Goal: Information Seeking & Learning: Understand process/instructions

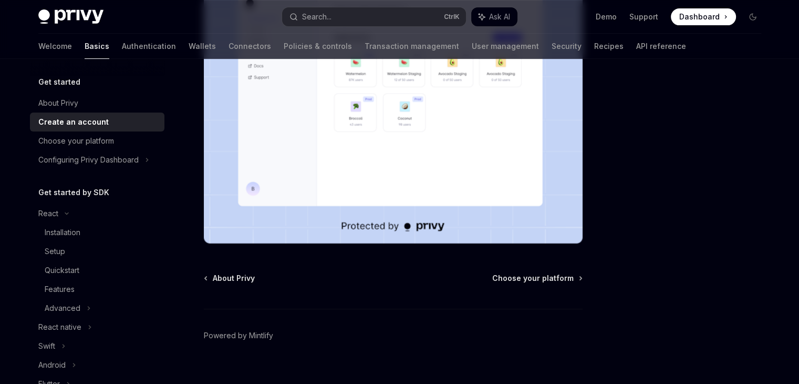
scroll to position [263, 0]
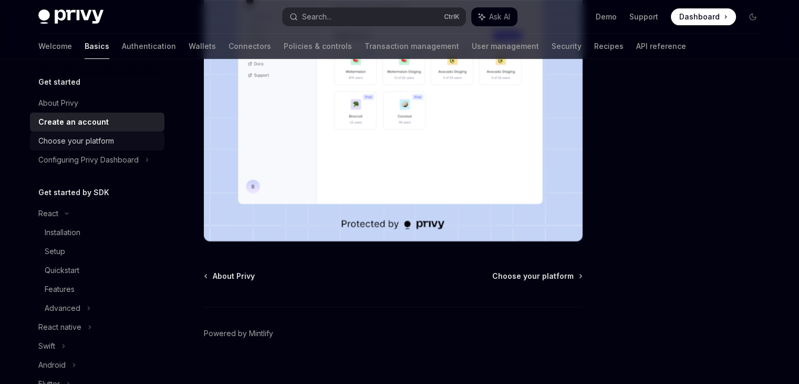
click at [85, 143] on div "Choose your platform" at bounding box center [76, 141] width 76 height 13
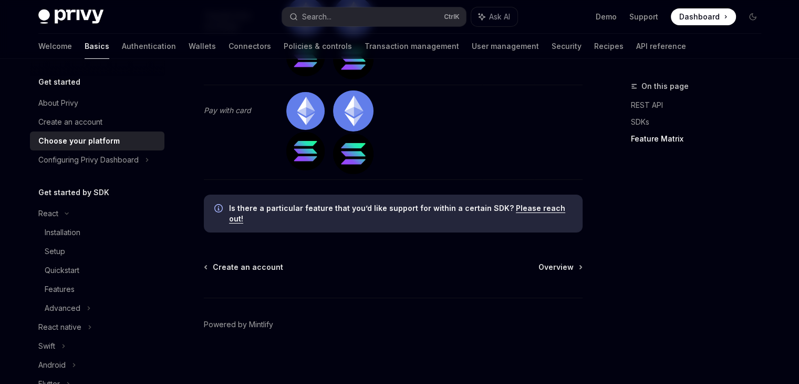
scroll to position [3518, 0]
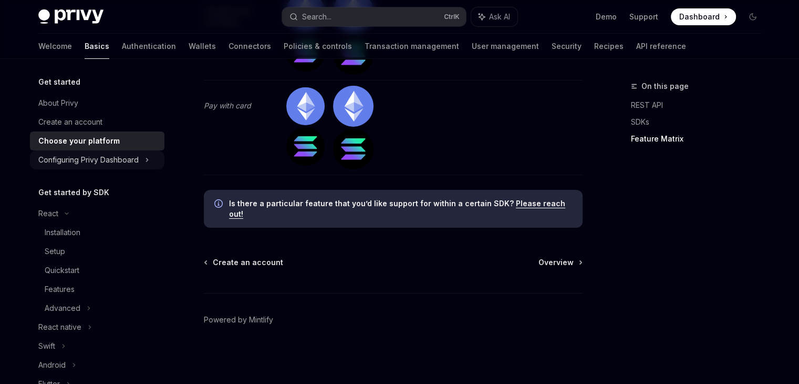
click at [96, 156] on div "Configuring Privy Dashboard" at bounding box center [88, 159] width 100 height 13
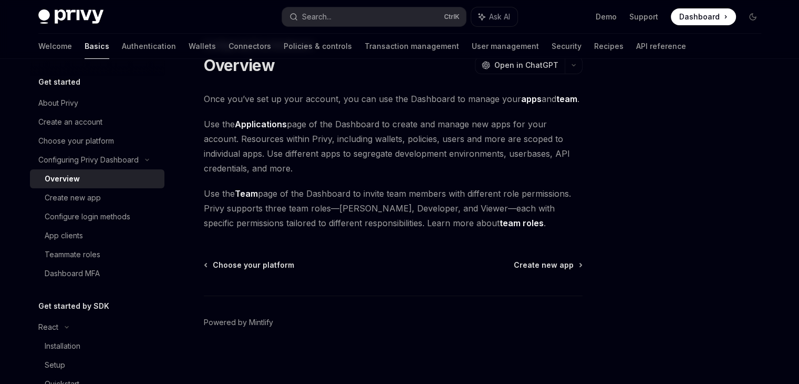
scroll to position [44, 0]
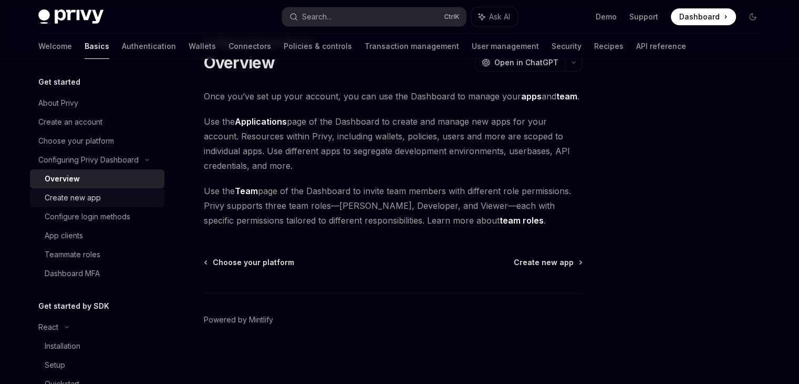
click at [112, 203] on div "Create new app" at bounding box center [102, 197] width 114 height 13
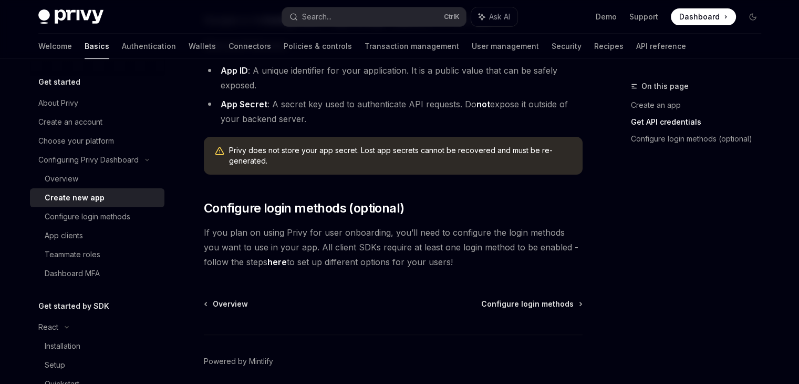
scroll to position [315, 0]
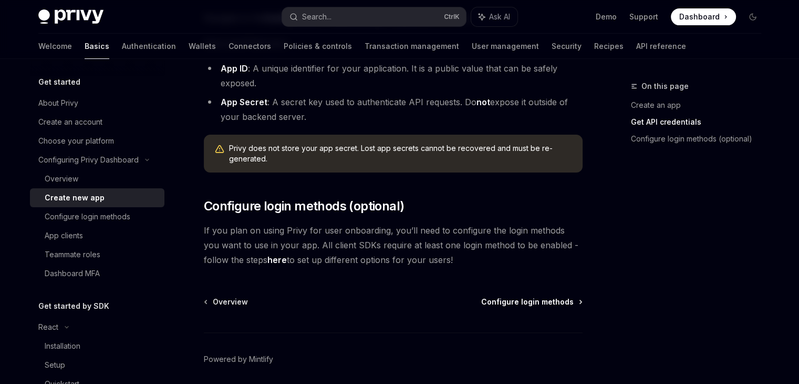
click at [549, 303] on span "Configure login methods" at bounding box center [527, 301] width 93 height 11
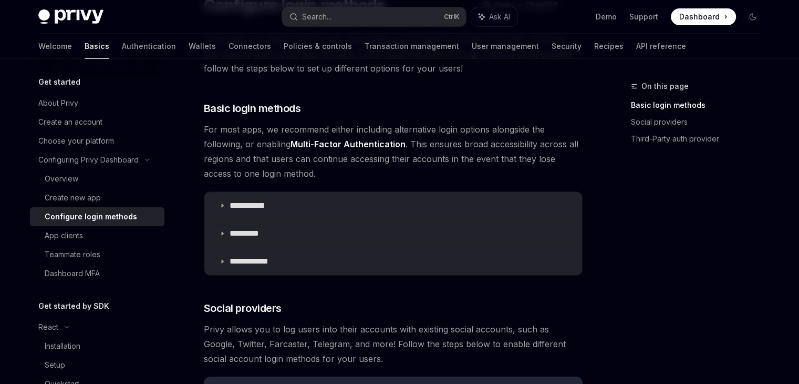
scroll to position [102, 0]
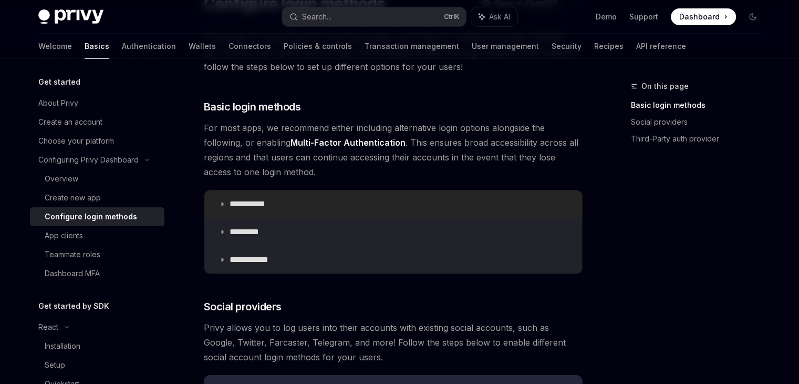
click at [231, 206] on p "**********" at bounding box center [252, 204] width 44 height 11
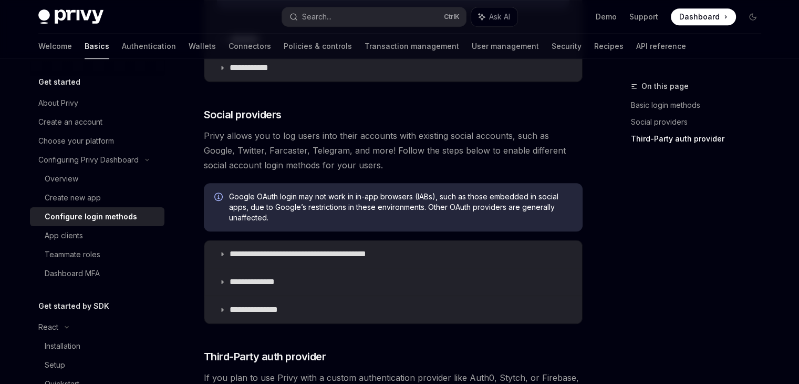
scroll to position [594, 0]
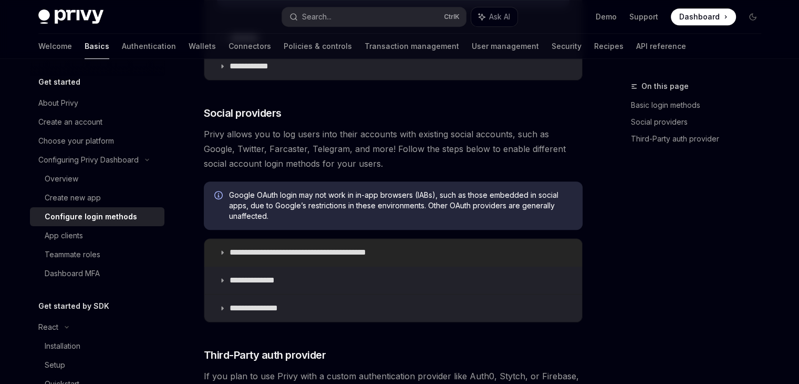
click at [302, 247] on p "**********" at bounding box center [316, 252] width 173 height 11
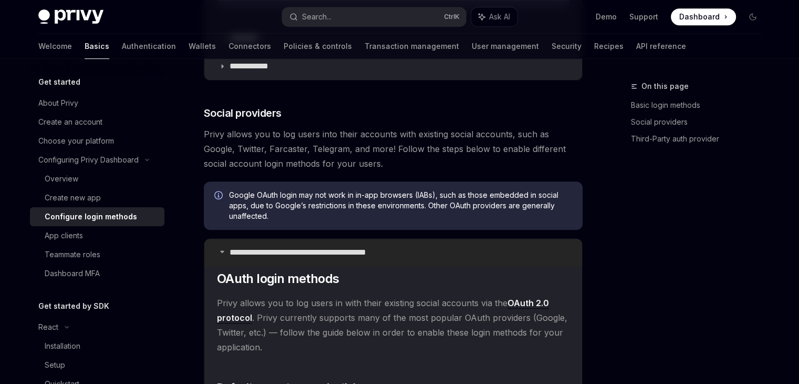
click at [301, 247] on p "**********" at bounding box center [316, 252] width 173 height 11
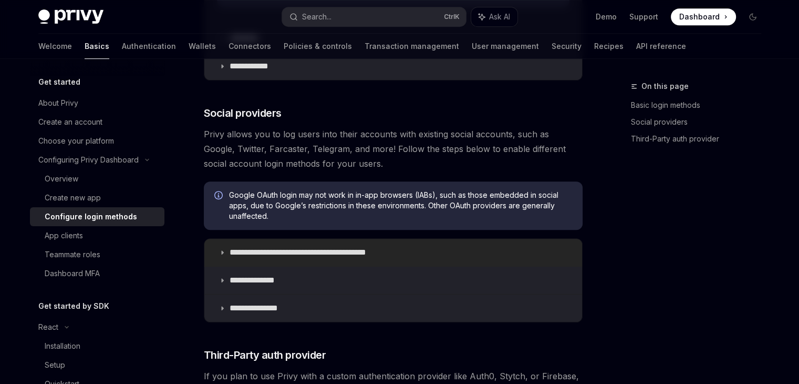
drag, startPoint x: 300, startPoint y: 252, endPoint x: 264, endPoint y: 257, distance: 36.6
click at [264, 257] on summary "**********" at bounding box center [393, 252] width 378 height 27
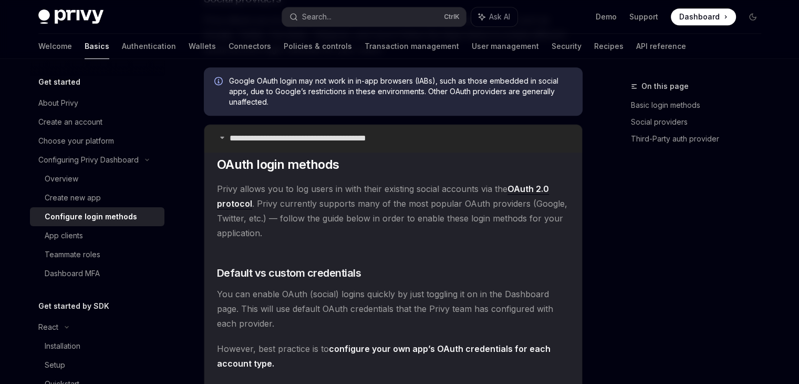
scroll to position [713, 0]
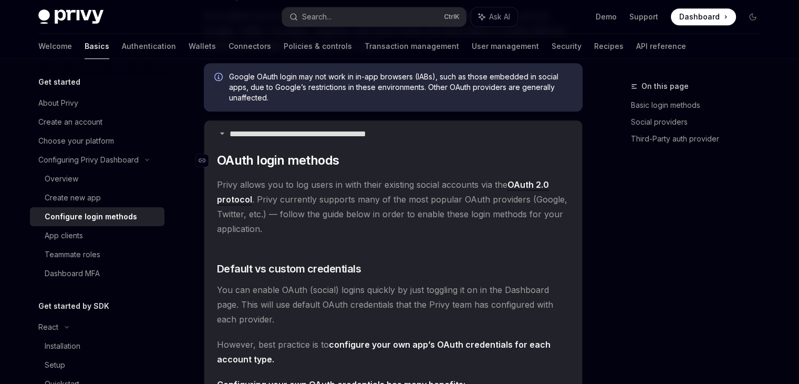
click at [292, 152] on span "OAuth login methods" at bounding box center [278, 160] width 122 height 17
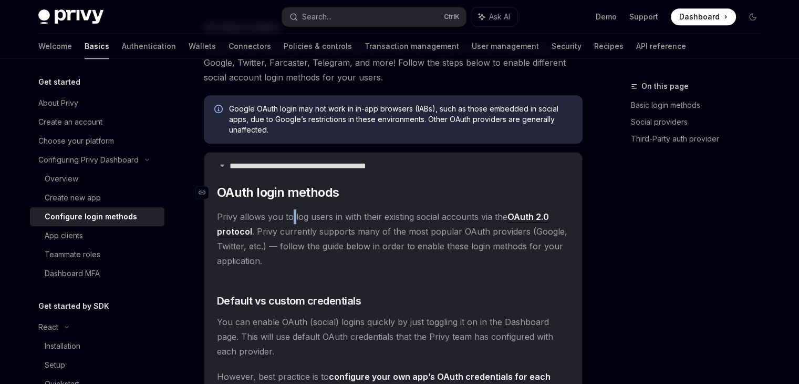
scroll to position [677, 0]
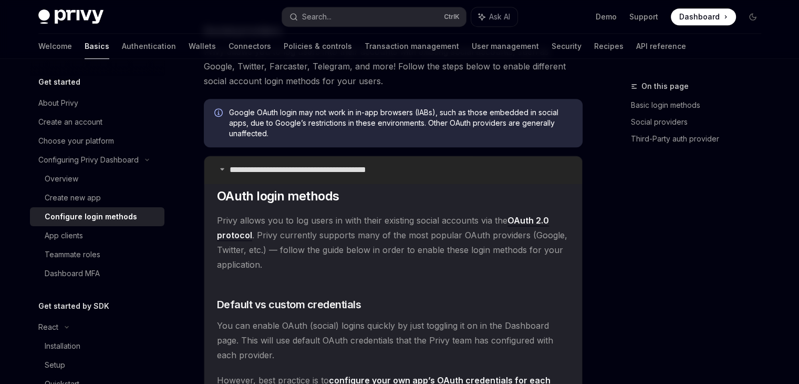
click at [237, 169] on p "**********" at bounding box center [316, 170] width 173 height 11
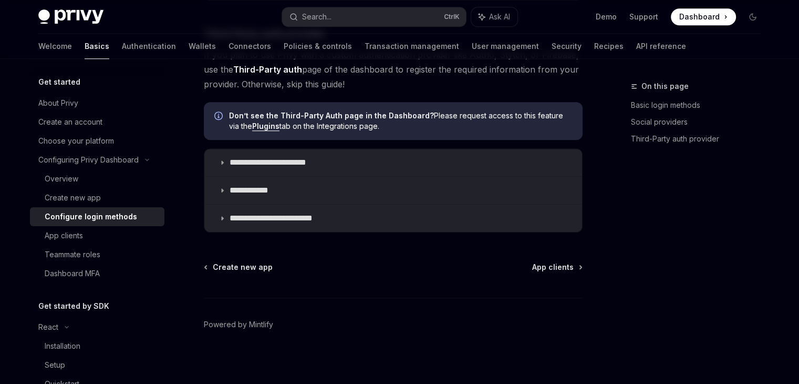
scroll to position [919, 0]
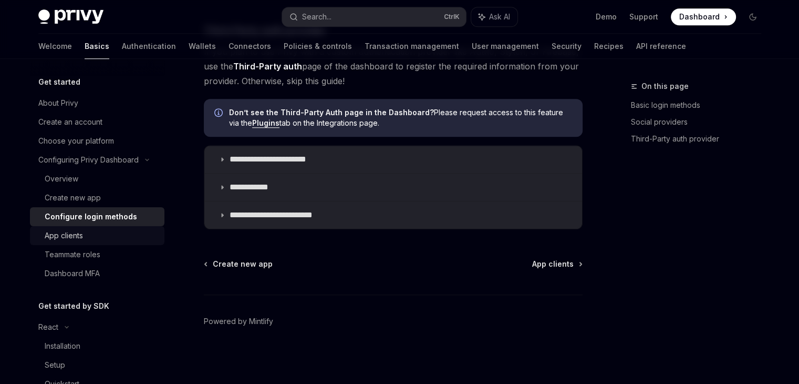
click at [98, 234] on div "App clients" at bounding box center [102, 235] width 114 height 13
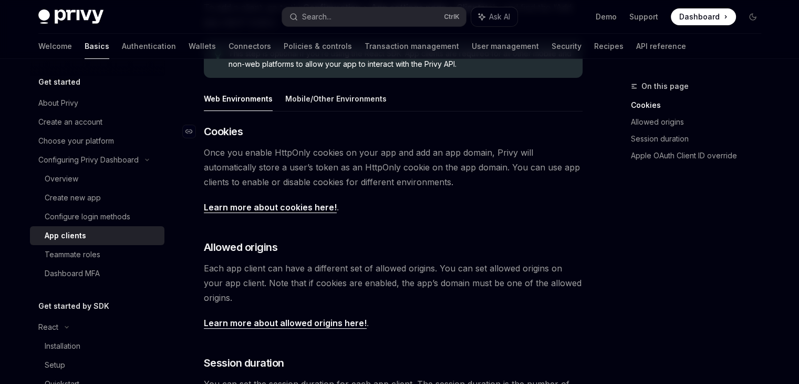
scroll to position [172, 0]
click at [96, 251] on div "Teammate roles" at bounding box center [73, 254] width 56 height 13
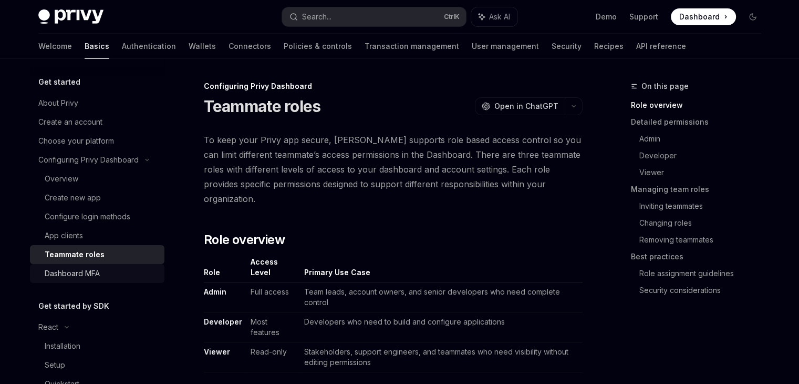
click at [88, 264] on link "Dashboard MFA" at bounding box center [97, 273] width 135 height 19
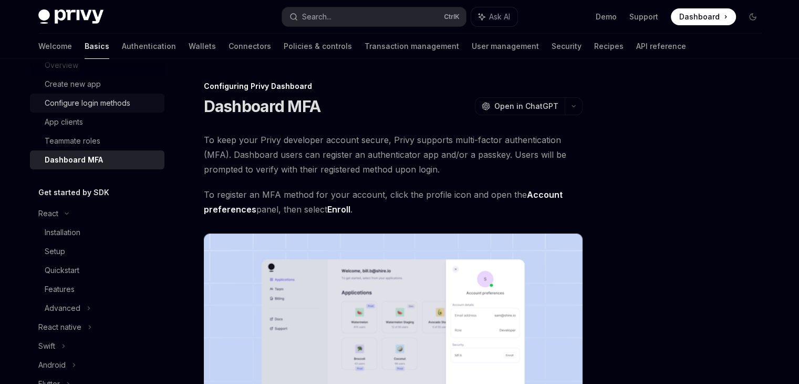
scroll to position [115, 0]
click at [65, 212] on icon at bounding box center [66, 213] width 3 height 2
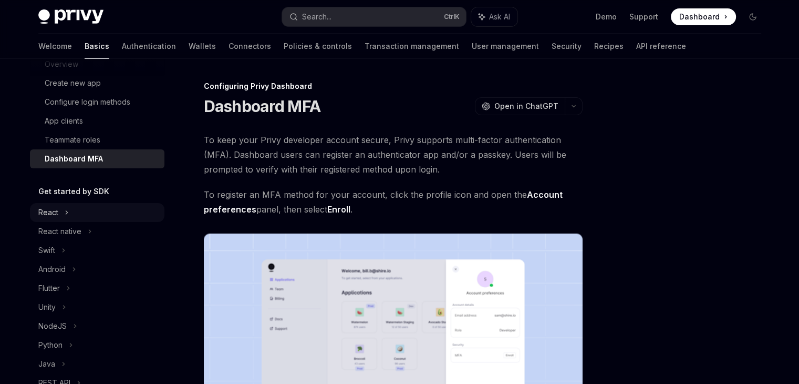
click at [65, 211] on icon at bounding box center [67, 212] width 4 height 13
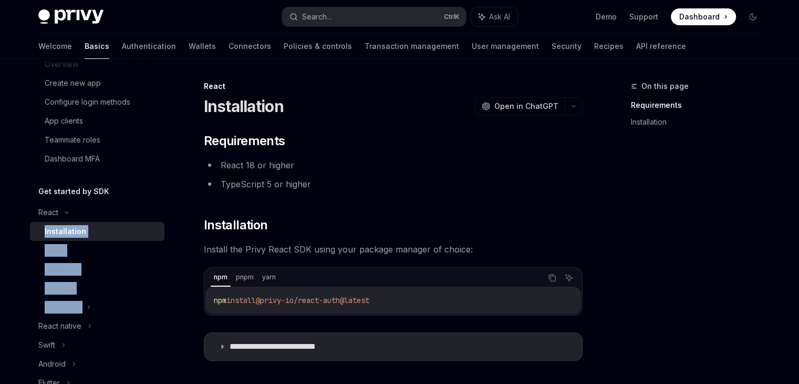
click at [84, 227] on div "Installation" at bounding box center [102, 231] width 114 height 13
click at [349, 158] on li "React 18 or higher" at bounding box center [393, 165] width 379 height 15
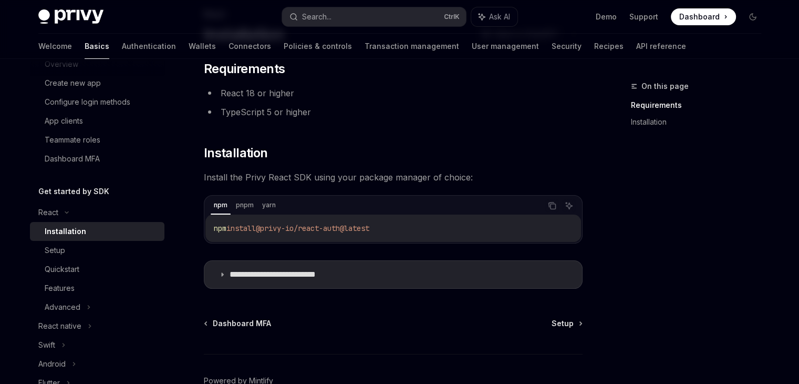
scroll to position [73, 0]
click at [549, 202] on icon "Copy the contents from the code block" at bounding box center [552, 205] width 8 height 8
click at [305, 144] on h2 "​ Installation" at bounding box center [393, 152] width 379 height 17
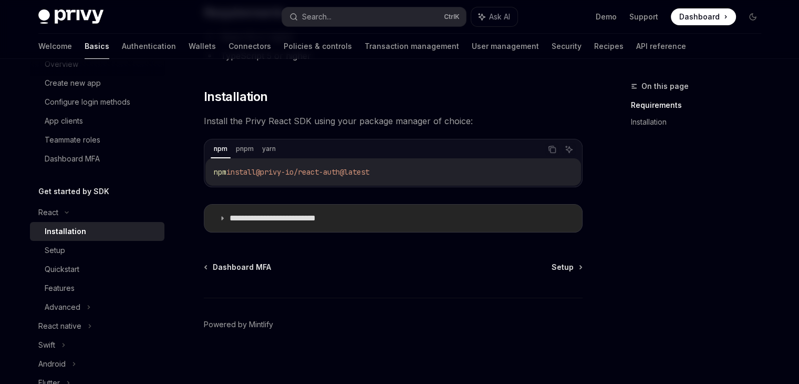
scroll to position [132, 0]
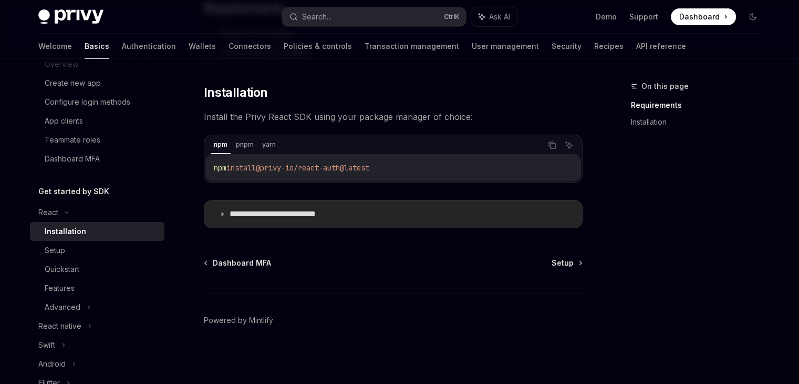
click at [266, 222] on summary "**********" at bounding box center [393, 213] width 378 height 27
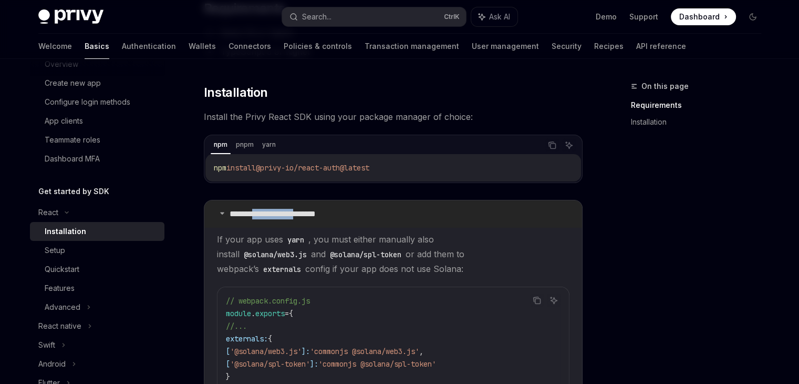
click at [266, 222] on summary "**********" at bounding box center [393, 213] width 378 height 27
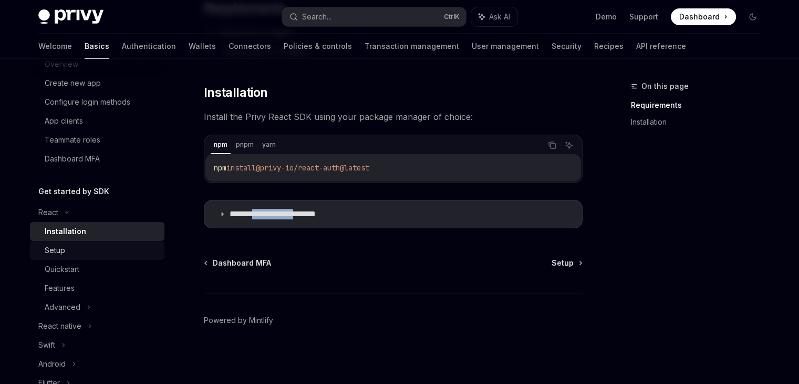
click at [99, 241] on link "Setup" at bounding box center [97, 250] width 135 height 19
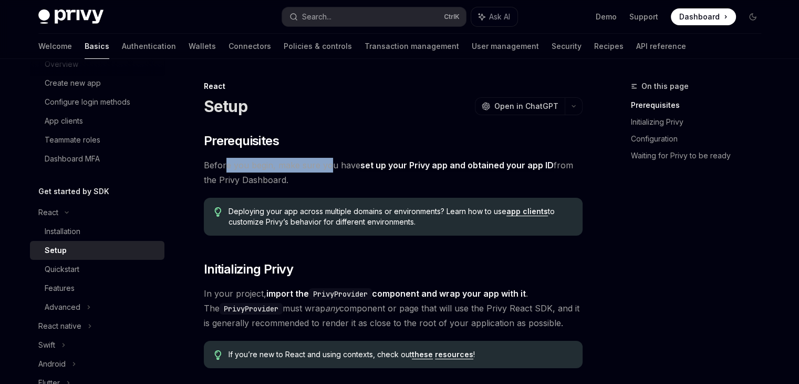
drag, startPoint x: 345, startPoint y: 165, endPoint x: 371, endPoint y: 162, distance: 25.4
click at [370, 162] on span "Before you begin, make sure you have set up your Privy app and obtained your ap…" at bounding box center [393, 172] width 379 height 29
click at [371, 162] on link "set up your Privy app and obtained your app ID" at bounding box center [457, 165] width 193 height 11
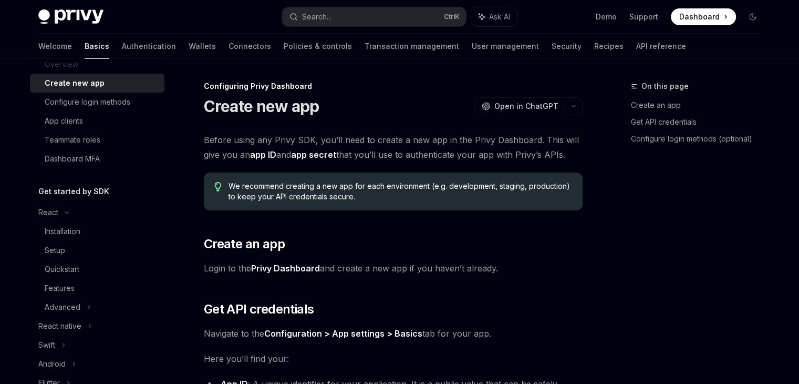
drag, startPoint x: 320, startPoint y: 162, endPoint x: 512, endPoint y: 169, distance: 193.0
click at [512, 169] on div "Before using any Privy SDK, you’ll need to create a new app in the Privy Dashbo…" at bounding box center [393, 357] width 379 height 450
click at [72, 249] on div "Setup" at bounding box center [102, 250] width 114 height 13
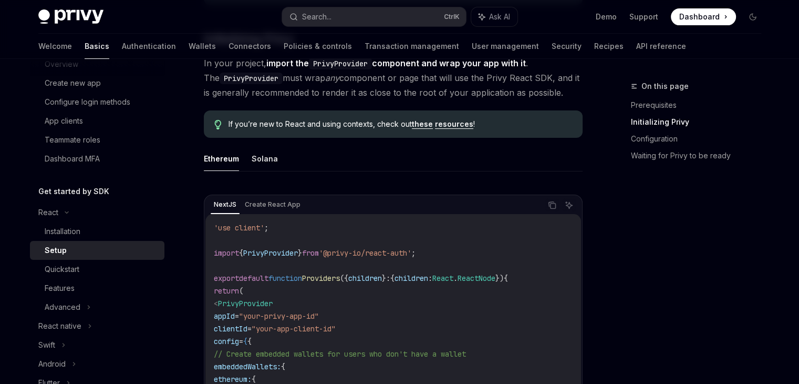
scroll to position [263, 0]
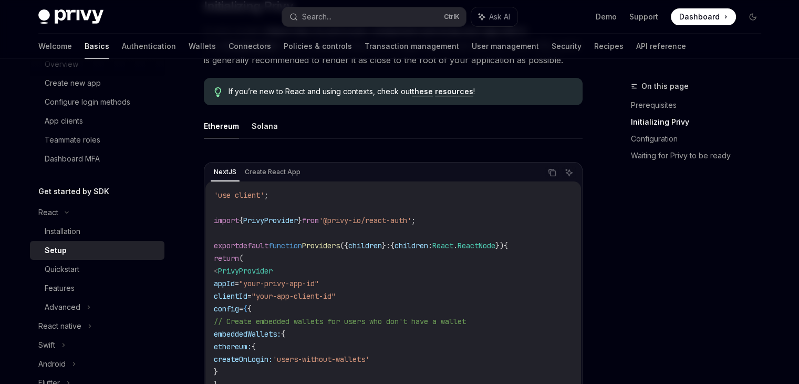
click at [288, 181] on div "'use client' ; import { PrivyProvider } from '@privy-io/react-auth' ; export de…" at bounding box center [394, 327] width 376 height 292
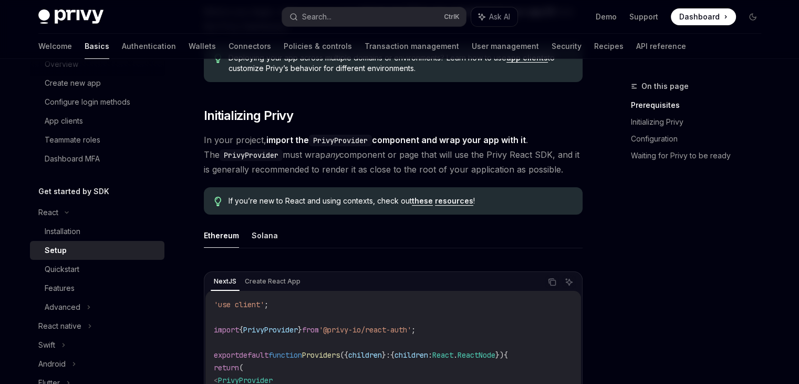
scroll to position [158, 0]
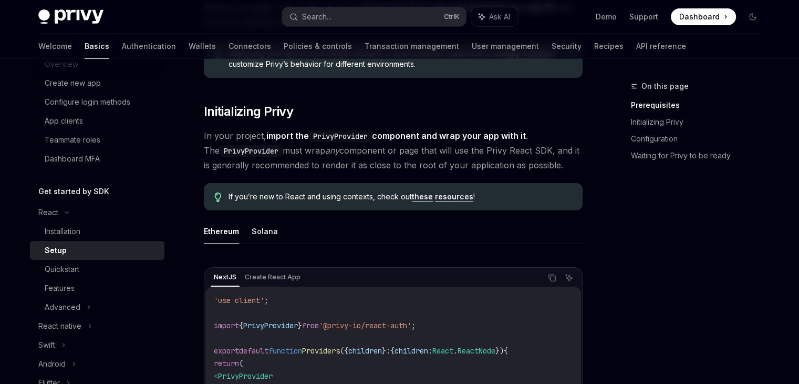
click at [704, 325] on div "On this page Prerequisites Initializing Privy Configuration Waiting for Privy t…" at bounding box center [690, 232] width 160 height 304
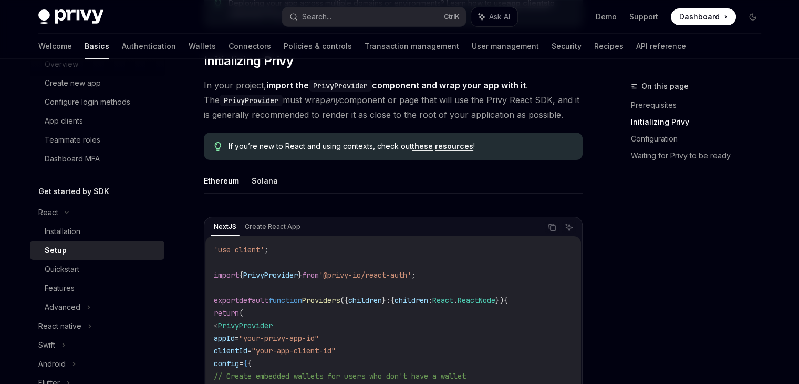
scroll to position [210, 0]
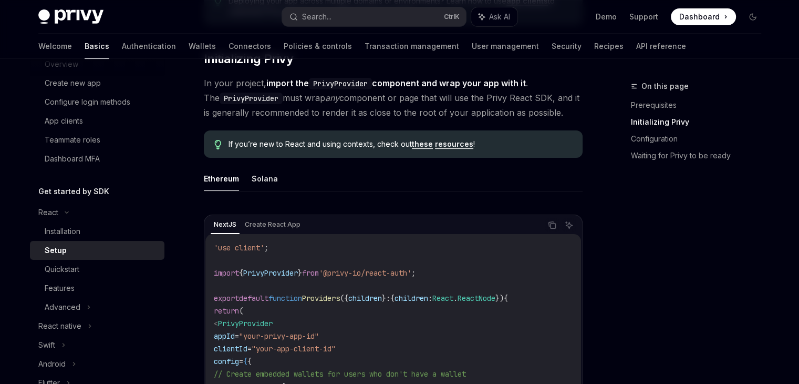
click at [618, 293] on div "On this page Prerequisites Initializing Privy Configuration Waiting for Privy t…" at bounding box center [690, 232] width 160 height 304
click at [354, 196] on div "Ethereum Solana NextJS Create React App Copy Ask AI 'use client' ; import { Pri…" at bounding box center [393, 355] width 379 height 378
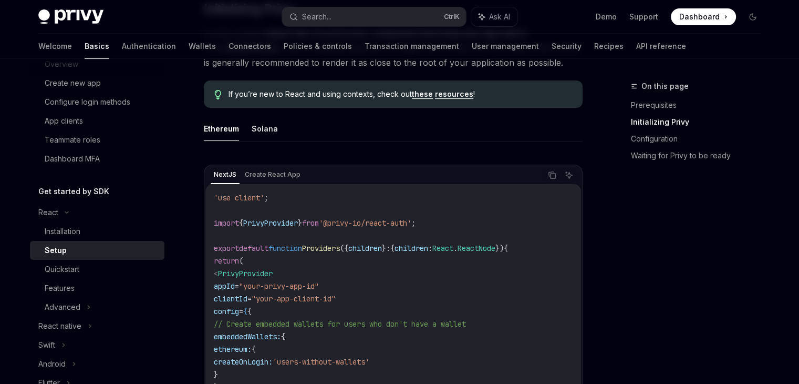
scroll to position [263, 0]
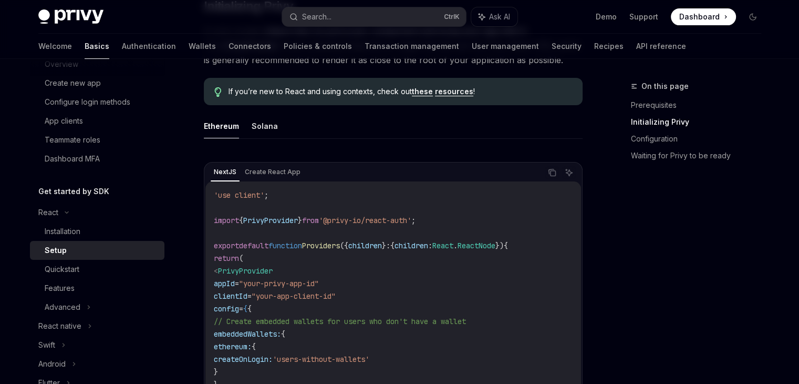
click at [325, 137] on ul "Ethereum Solana" at bounding box center [393, 126] width 379 height 25
click at [299, 124] on ul "Ethereum Solana" at bounding box center [393, 126] width 379 height 25
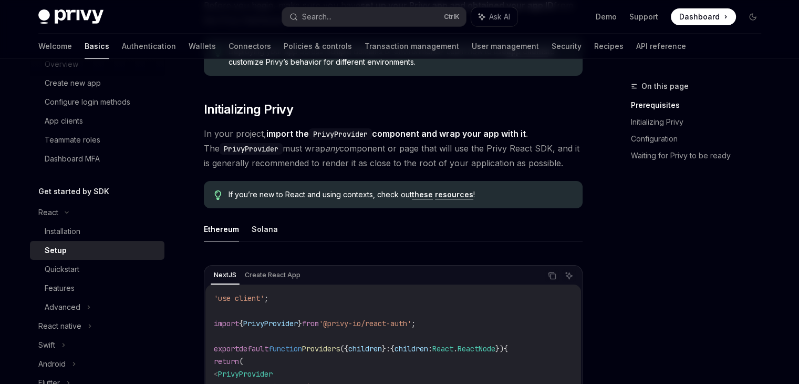
scroll to position [158, 0]
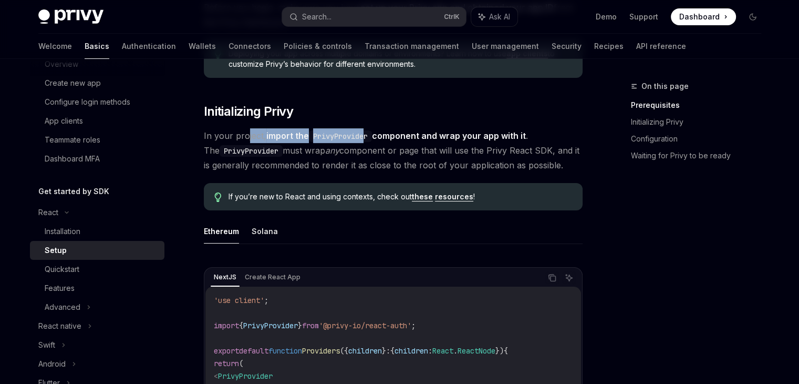
drag, startPoint x: 246, startPoint y: 141, endPoint x: 367, endPoint y: 135, distance: 121.6
click at [367, 135] on span "In your project, import the PrivyProvider component and wrap your app with it .…" at bounding box center [393, 150] width 379 height 44
click at [367, 135] on code "PrivyProvider" at bounding box center [340, 136] width 63 height 12
drag, startPoint x: 283, startPoint y: 135, endPoint x: 407, endPoint y: 135, distance: 123.5
click at [390, 135] on strong "import the PrivyProvider component and wrap your app with it" at bounding box center [396, 135] width 260 height 11
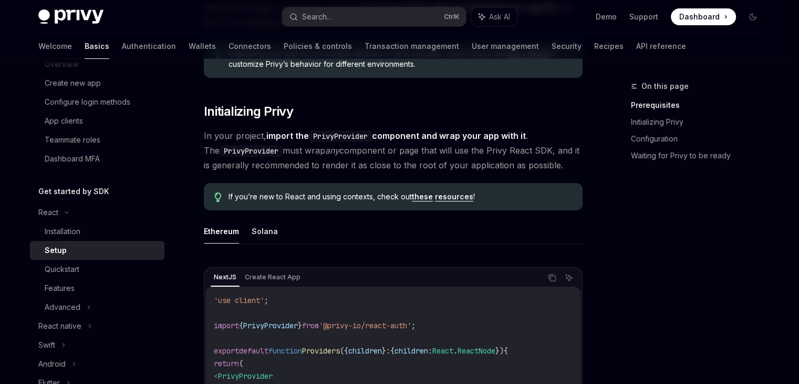
click at [407, 135] on strong "import the PrivyProvider component and wrap your app with it" at bounding box center [396, 135] width 260 height 11
drag, startPoint x: 351, startPoint y: 130, endPoint x: 474, endPoint y: 130, distance: 122.5
click at [474, 130] on strong "import the PrivyProvider component and wrap your app with it" at bounding box center [396, 135] width 260 height 11
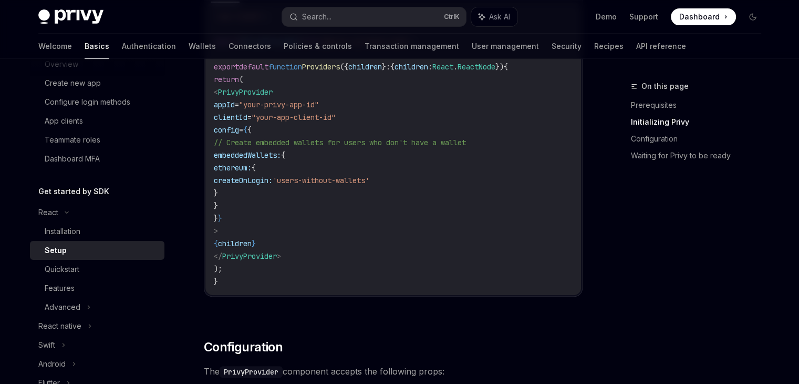
scroll to position [420, 0]
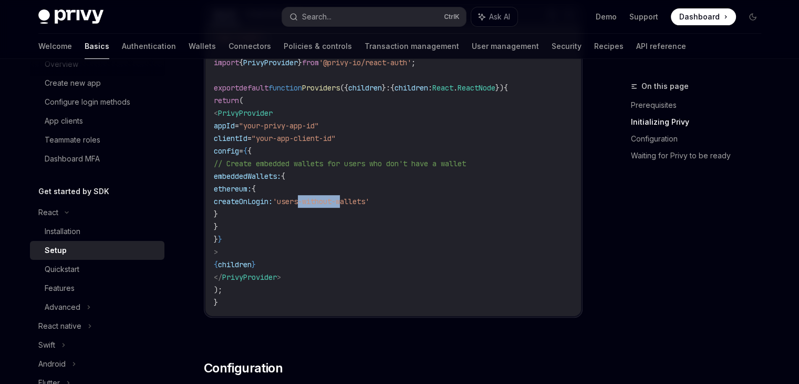
drag, startPoint x: 354, startPoint y: 202, endPoint x: 406, endPoint y: 202, distance: 52.0
click at [369, 202] on span "'users-without-wallets'" at bounding box center [321, 201] width 97 height 9
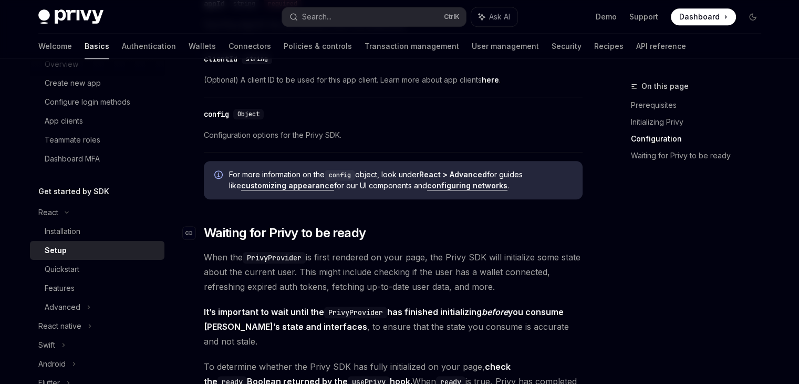
scroll to position [841, 0]
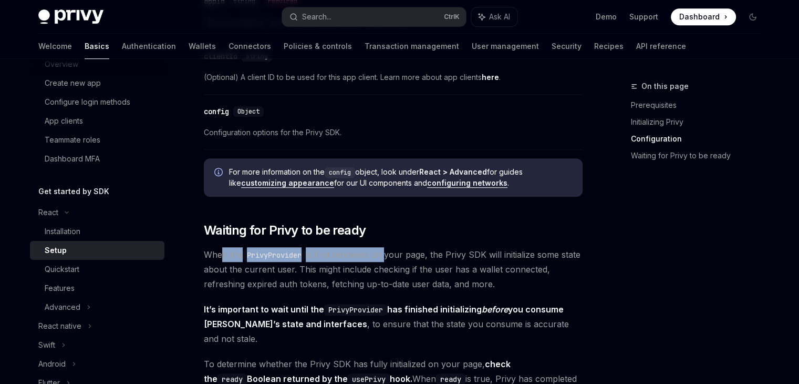
drag, startPoint x: 219, startPoint y: 259, endPoint x: 389, endPoint y: 247, distance: 170.2
click at [389, 247] on span "When the PrivyProvider is first rendered on your page, the Privy SDK will initi…" at bounding box center [393, 269] width 379 height 44
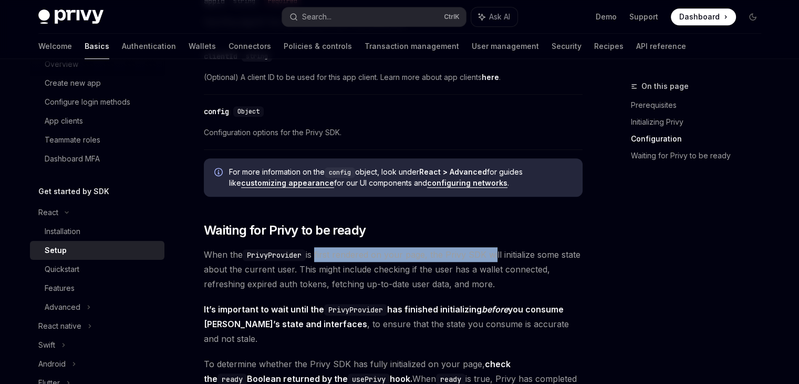
drag, startPoint x: 319, startPoint y: 255, endPoint x: 539, endPoint y: 257, distance: 219.7
click at [534, 257] on span "When the PrivyProvider is first rendered on your page, the Privy SDK will initi…" at bounding box center [393, 269] width 379 height 44
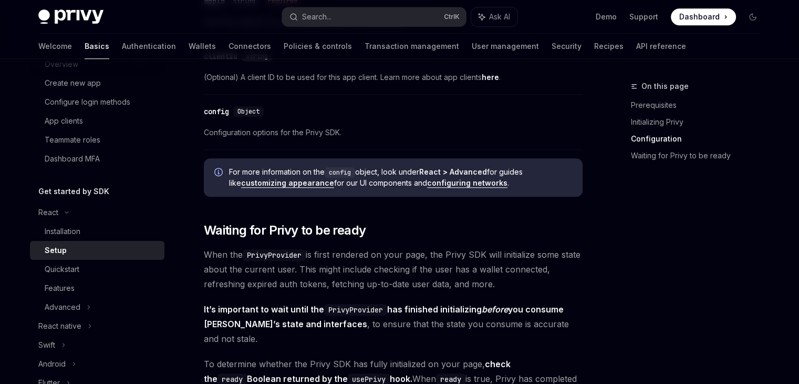
click at [539, 257] on span "When the PrivyProvider is first rendered on your page, the Privy SDK will initi…" at bounding box center [393, 269] width 379 height 44
drag, startPoint x: 216, startPoint y: 275, endPoint x: 370, endPoint y: 274, distance: 154.0
click at [370, 274] on span "When the PrivyProvider is first rendered on your page, the Privy SDK will initi…" at bounding box center [393, 269] width 379 height 44
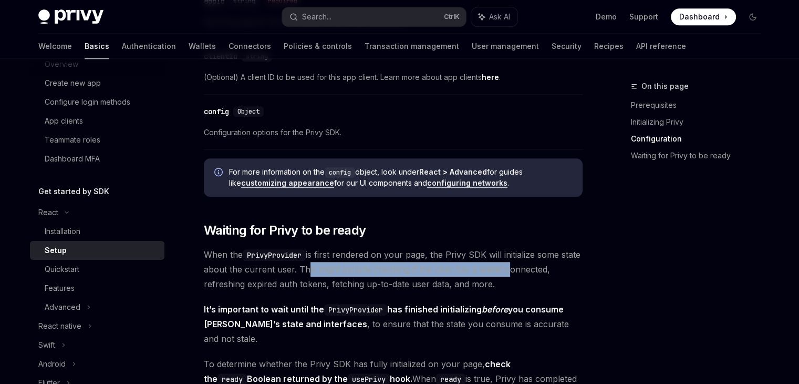
drag, startPoint x: 324, startPoint y: 273, endPoint x: 539, endPoint y: 268, distance: 215.6
click at [532, 270] on span "When the PrivyProvider is first rendered on your page, the Privy SDK will initi…" at bounding box center [393, 269] width 379 height 44
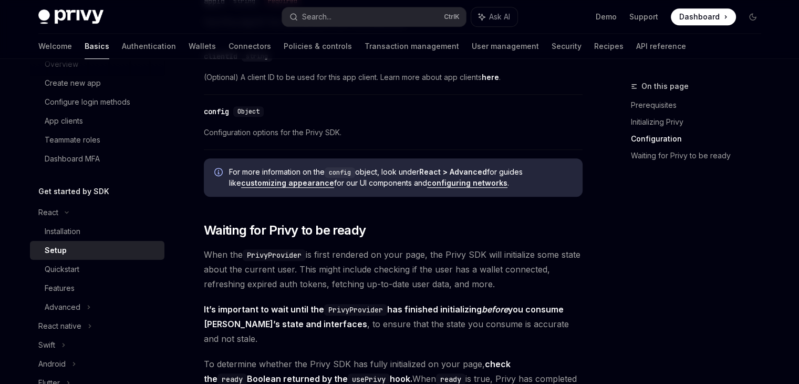
click at [539, 268] on span "When the PrivyProvider is first rendered on your page, the Privy SDK will initi…" at bounding box center [393, 269] width 379 height 44
drag, startPoint x: 362, startPoint y: 268, endPoint x: 513, endPoint y: 268, distance: 151.4
click at [502, 268] on span "When the PrivyProvider is first rendered on your page, the Privy SDK will initi…" at bounding box center [393, 269] width 379 height 44
click at [513, 268] on span "When the PrivyProvider is first rendered on your page, the Privy SDK will initi…" at bounding box center [393, 269] width 379 height 44
drag, startPoint x: 267, startPoint y: 289, endPoint x: 361, endPoint y: 282, distance: 94.4
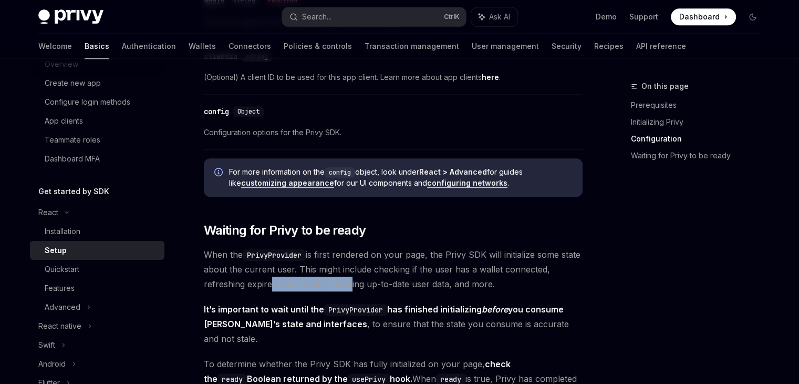
click at [357, 282] on span "When the PrivyProvider is first rendered on your page, the Privy SDK will initi…" at bounding box center [393, 269] width 379 height 44
click at [361, 282] on span "When the PrivyProvider is first rendered on your page, the Privy SDK will initi…" at bounding box center [393, 269] width 379 height 44
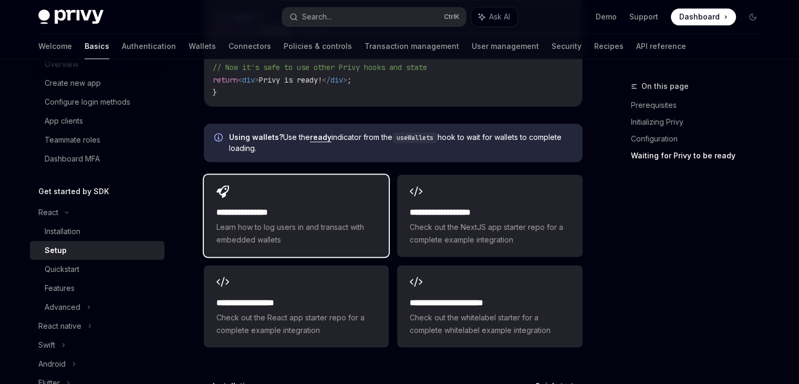
scroll to position [1314, 0]
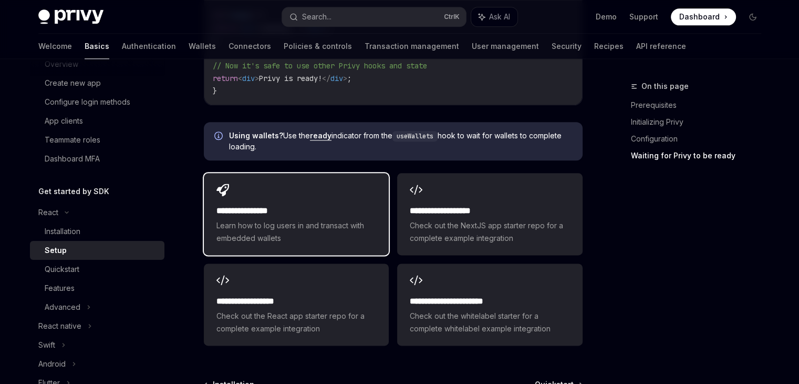
click at [346, 219] on span "Learn how to log users in and transact with embedded wallets" at bounding box center [297, 231] width 160 height 25
click at [347, 219] on span "Learn how to log users in and transact with embedded wallets" at bounding box center [297, 231] width 160 height 25
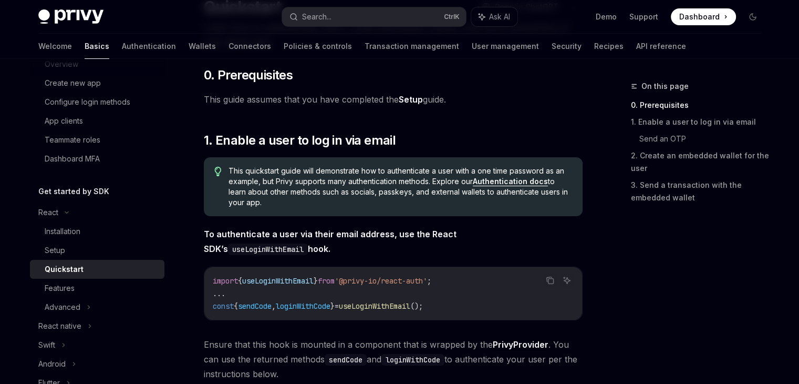
scroll to position [105, 0]
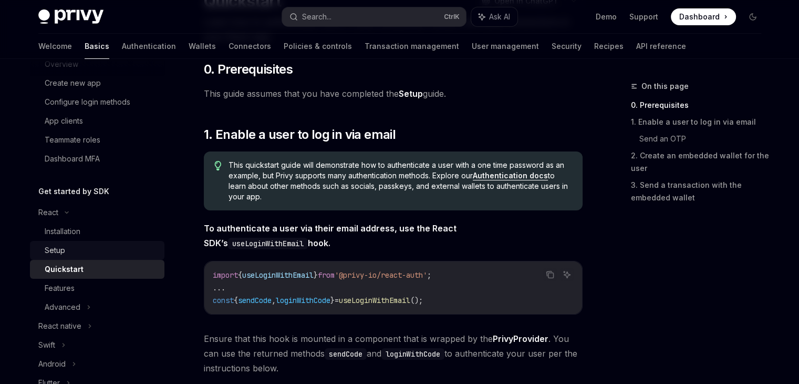
click at [105, 253] on div "Setup" at bounding box center [102, 250] width 114 height 13
click at [105, 252] on div "Setup" at bounding box center [102, 250] width 114 height 13
click at [90, 250] on div "Setup" at bounding box center [102, 250] width 114 height 13
click at [59, 247] on div "Setup" at bounding box center [55, 250] width 20 height 13
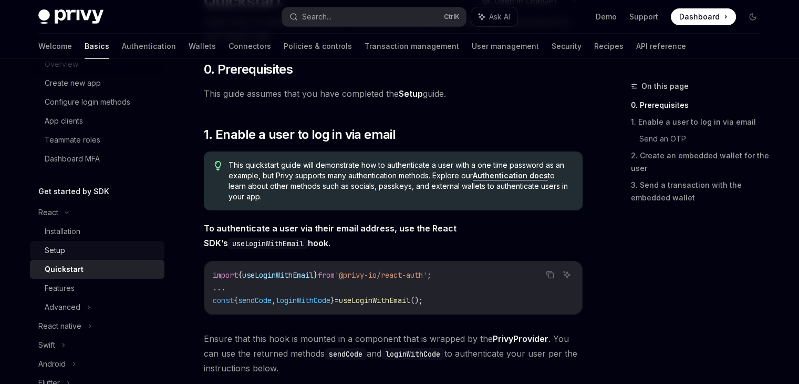
click at [59, 247] on div "Setup" at bounding box center [55, 250] width 20 height 13
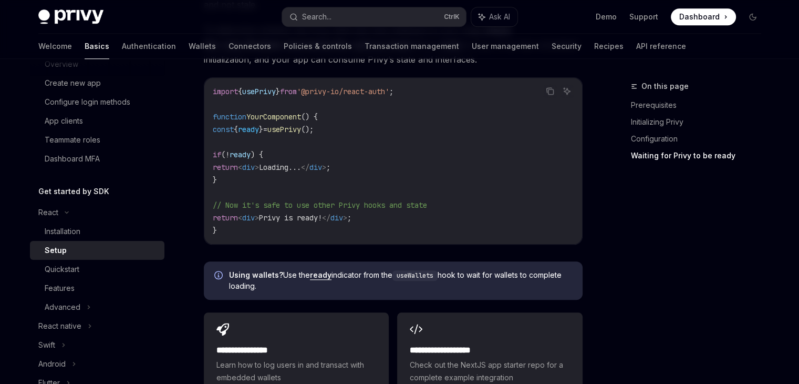
scroll to position [1420, 0]
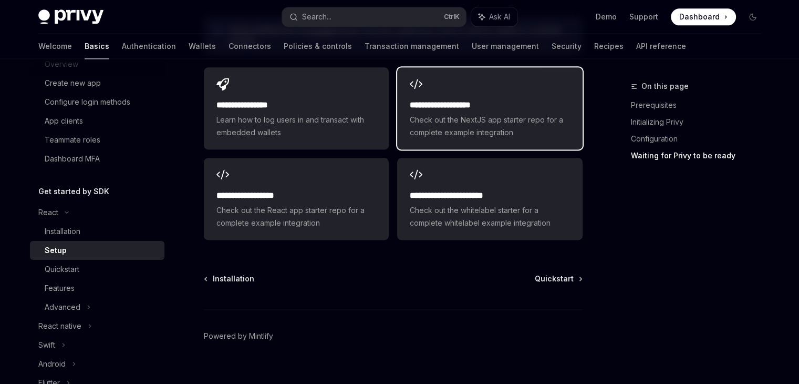
click at [475, 116] on span "Check out the NextJS app starter repo for a complete example integration" at bounding box center [490, 126] width 160 height 25
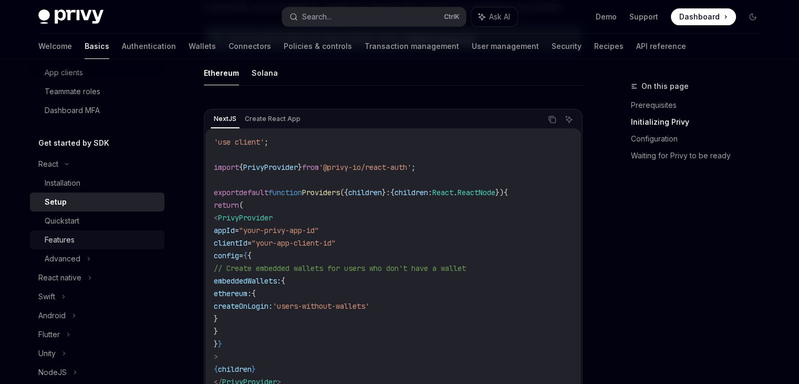
scroll to position [167, 0]
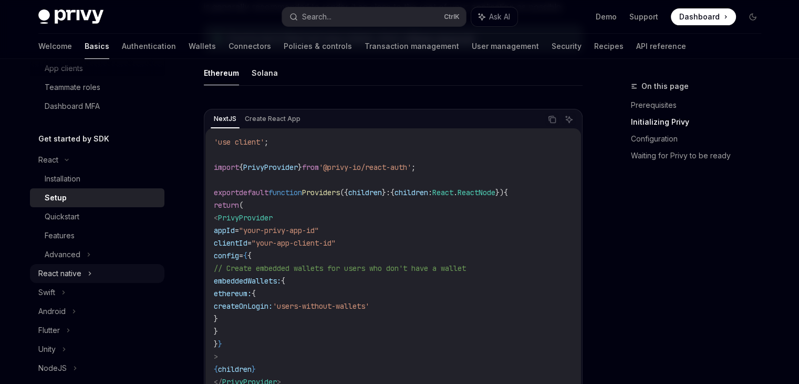
click at [101, 264] on div "React native" at bounding box center [97, 273] width 135 height 19
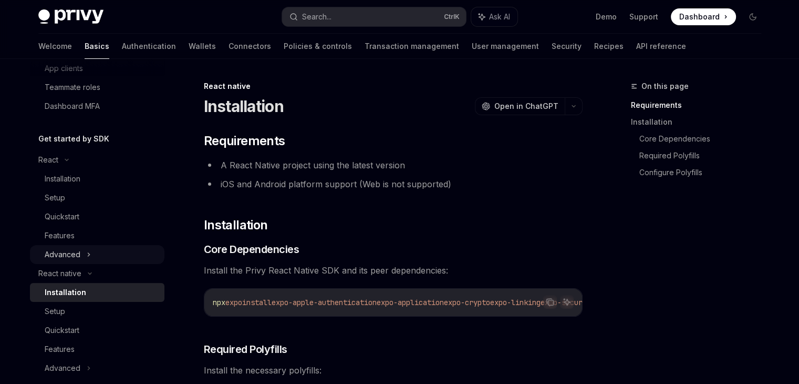
click at [66, 255] on div "Advanced" at bounding box center [63, 254] width 36 height 13
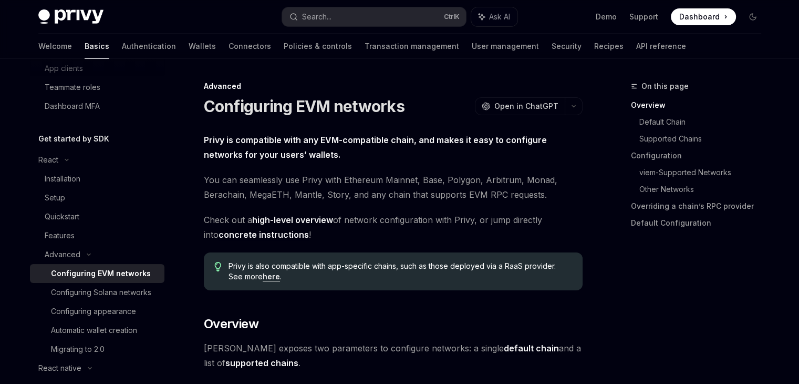
click at [130, 280] on link "Configuring EVM networks" at bounding box center [97, 273] width 135 height 19
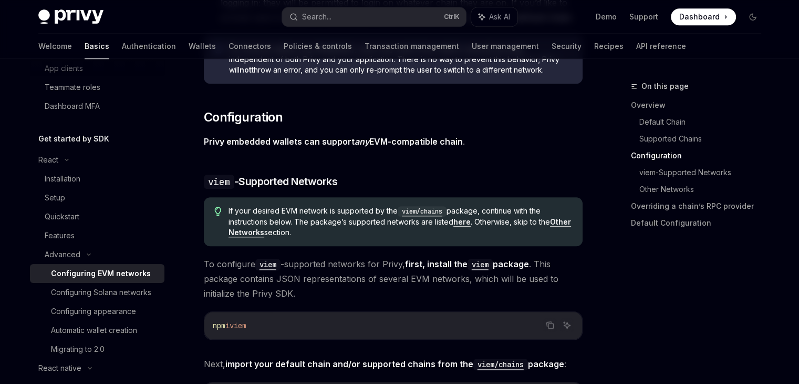
scroll to position [1156, 0]
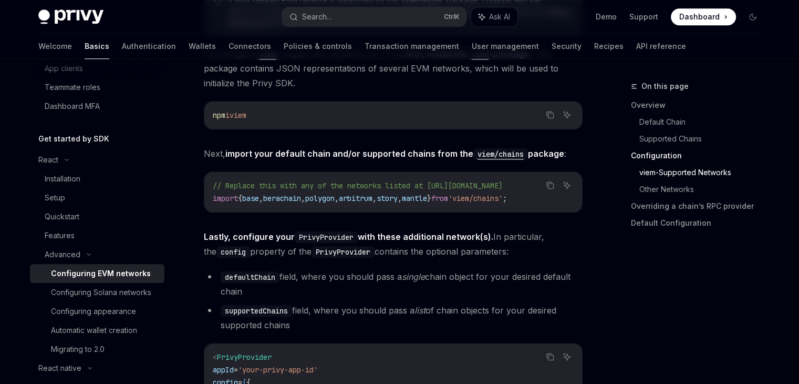
type textarea "*"
